Goal: Information Seeking & Learning: Check status

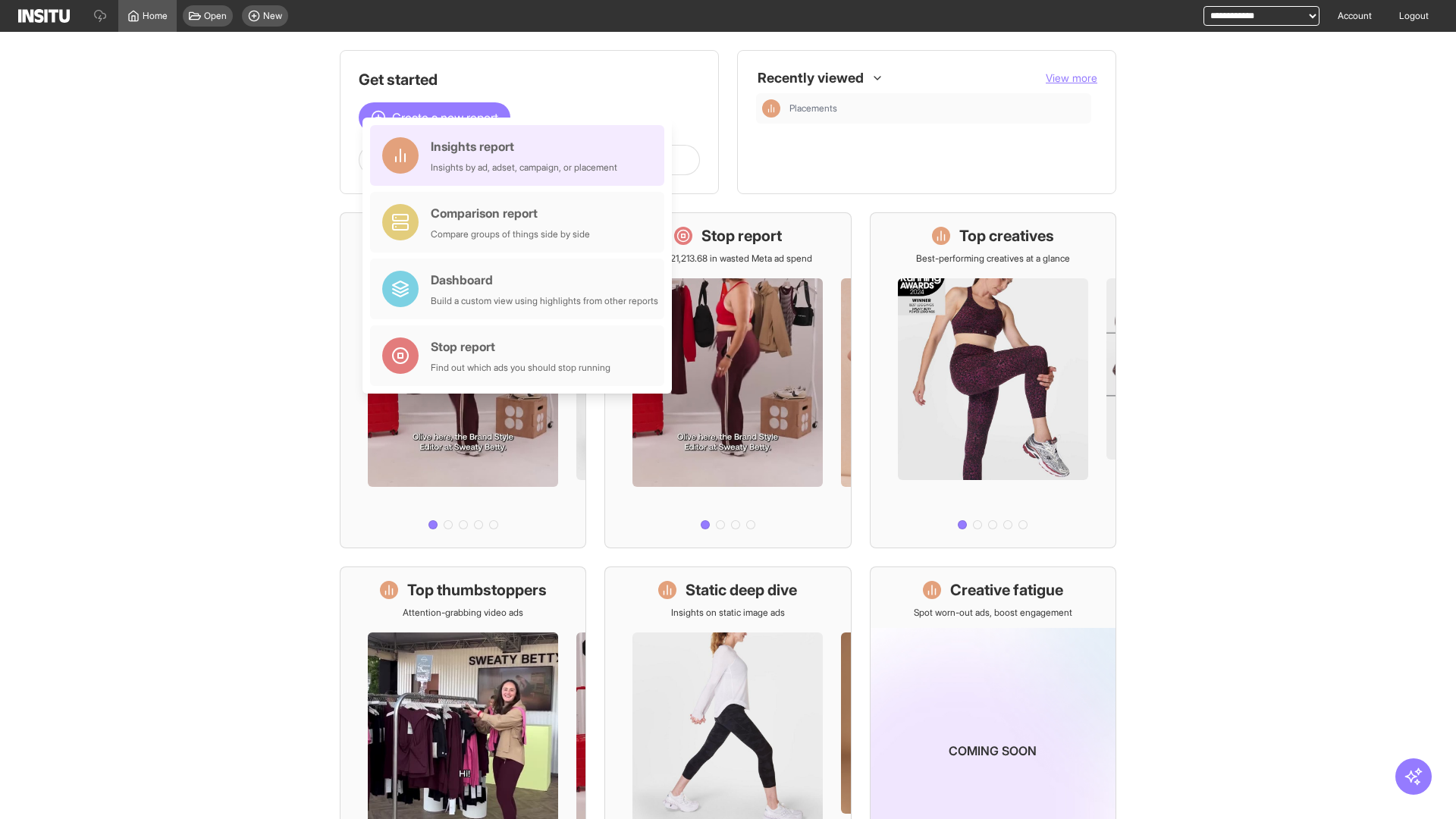
click at [521, 155] on div "Insights report Insights by ad, adset, campaign, or placement" at bounding box center [523, 155] width 186 height 36
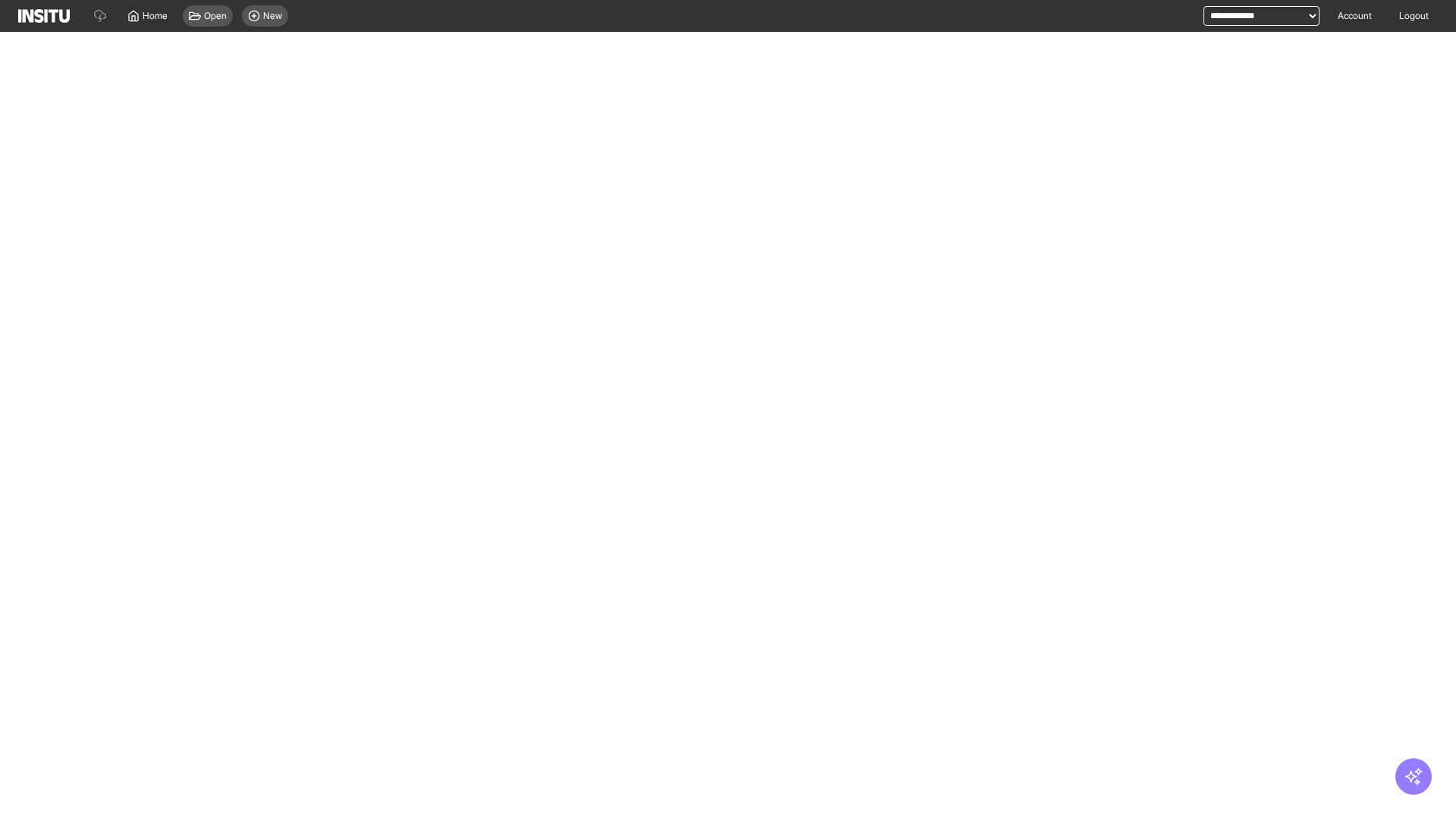
select select "**"
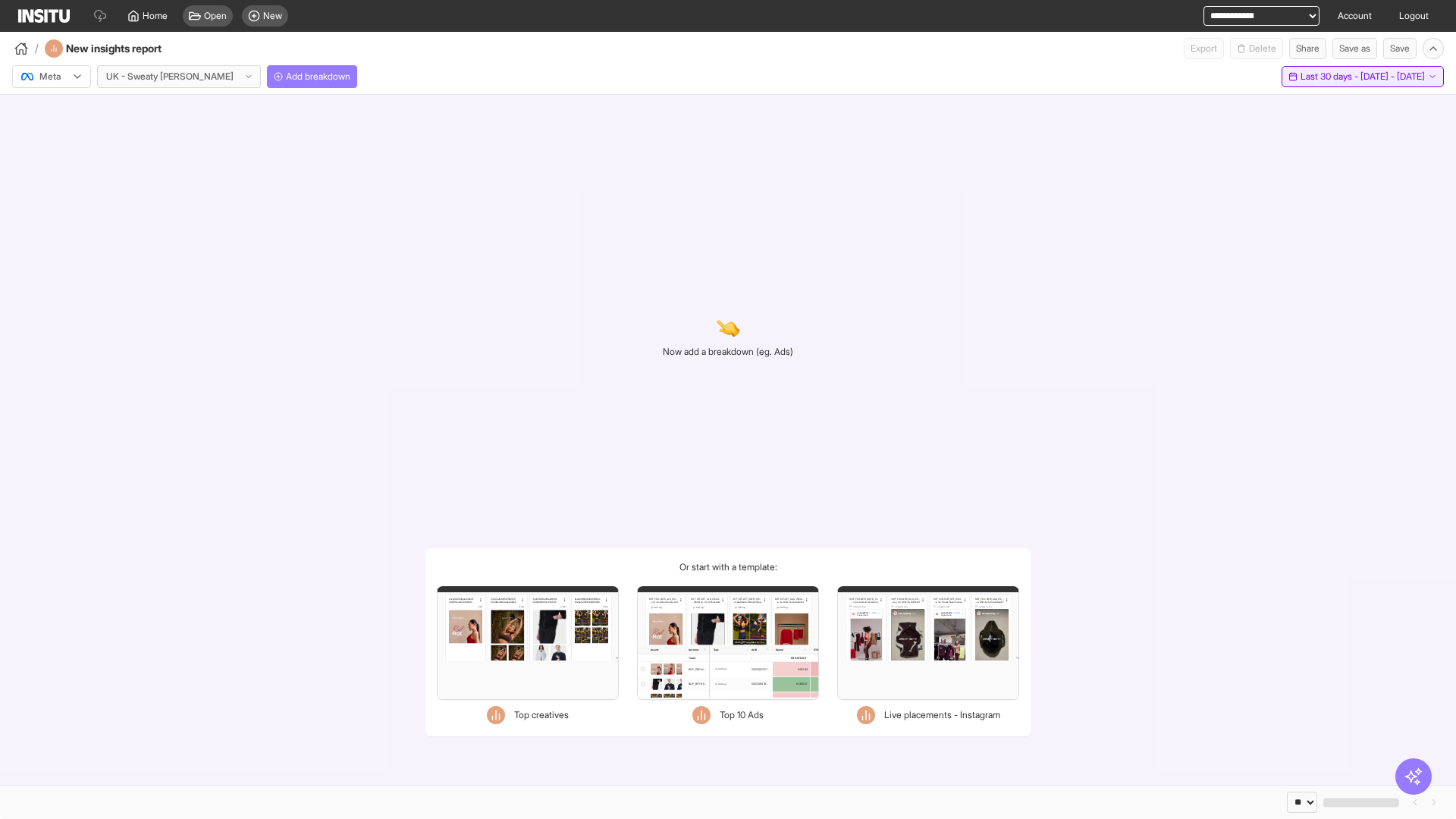
click at [1335, 76] on span "Last 30 days - [DATE] - [DATE]" at bounding box center [1362, 76] width 124 height 12
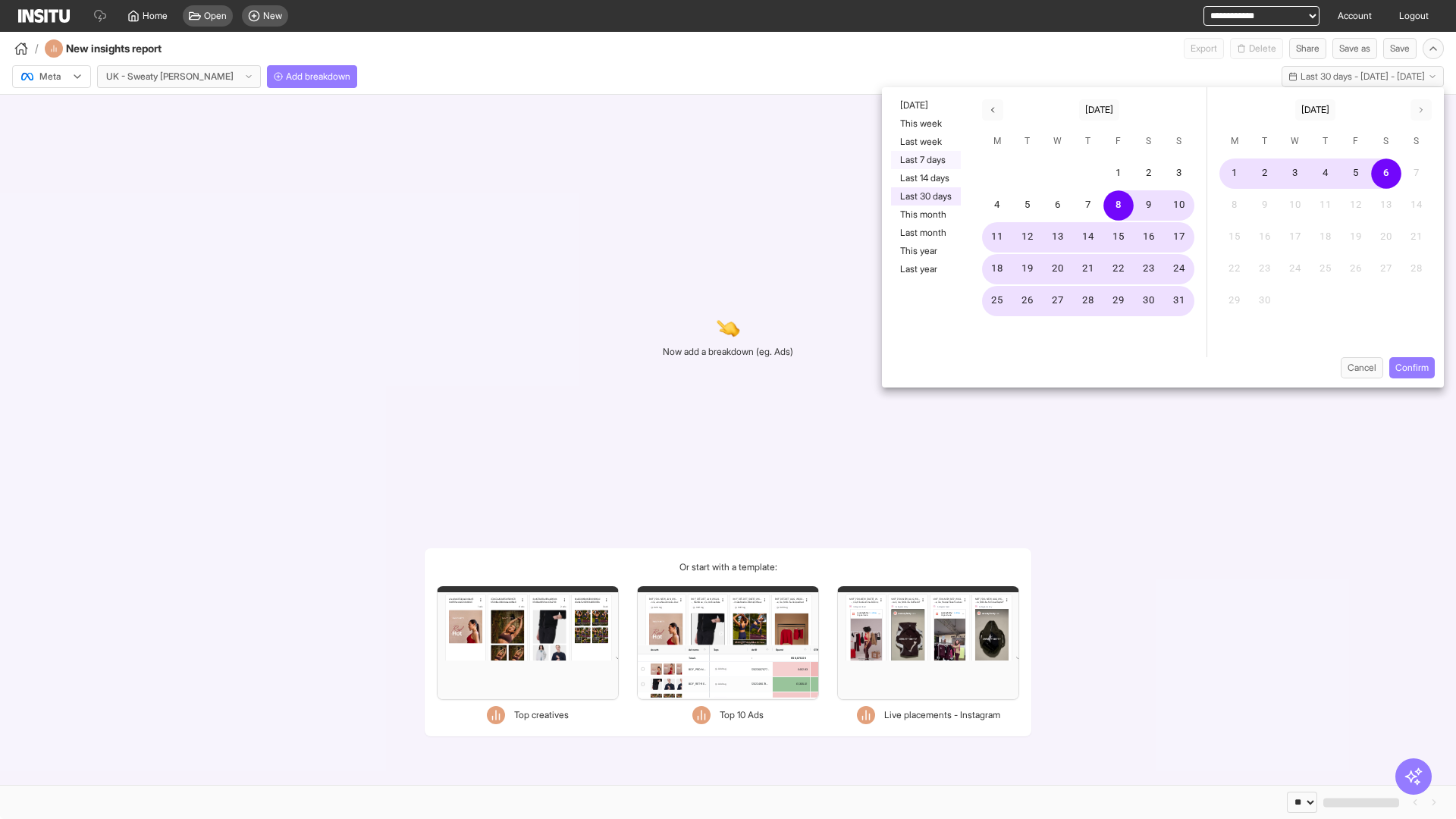
click at [924, 160] on button "Last 7 days" at bounding box center [926, 160] width 70 height 19
